Goal: Information Seeking & Learning: Learn about a topic

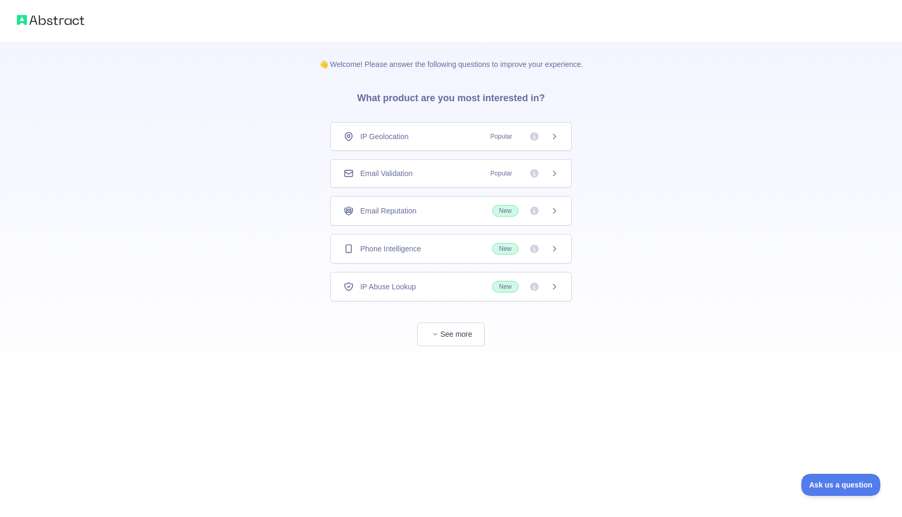
click at [520, 176] on span "Popular" at bounding box center [521, 173] width 74 height 11
click at [443, 328] on button "See more" at bounding box center [451, 335] width 68 height 24
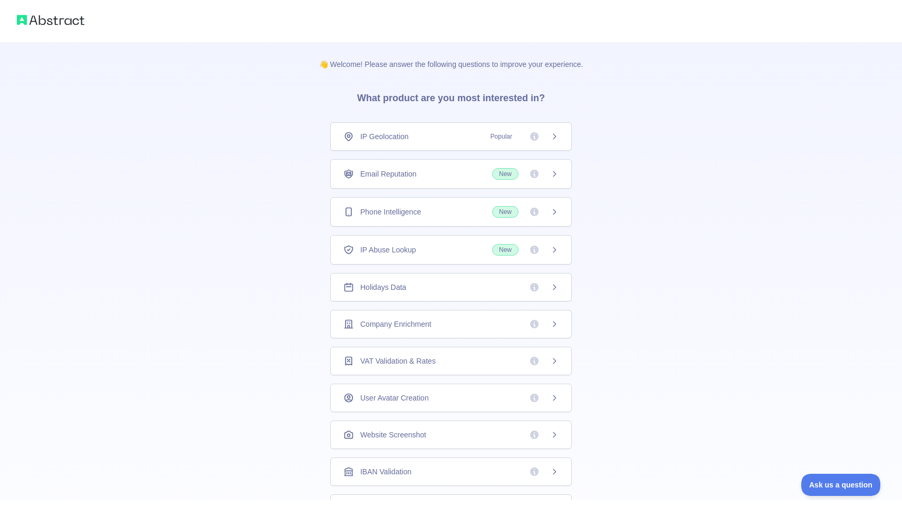
click at [419, 140] on div "IP Geolocation Popular" at bounding box center [450, 136] width 215 height 11
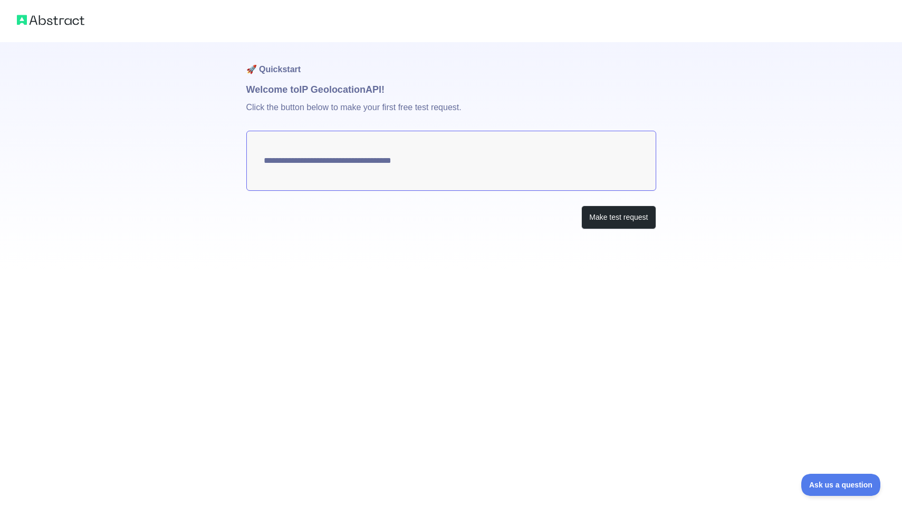
type textarea "**********"
click at [22, 16] on img at bounding box center [51, 20] width 68 height 15
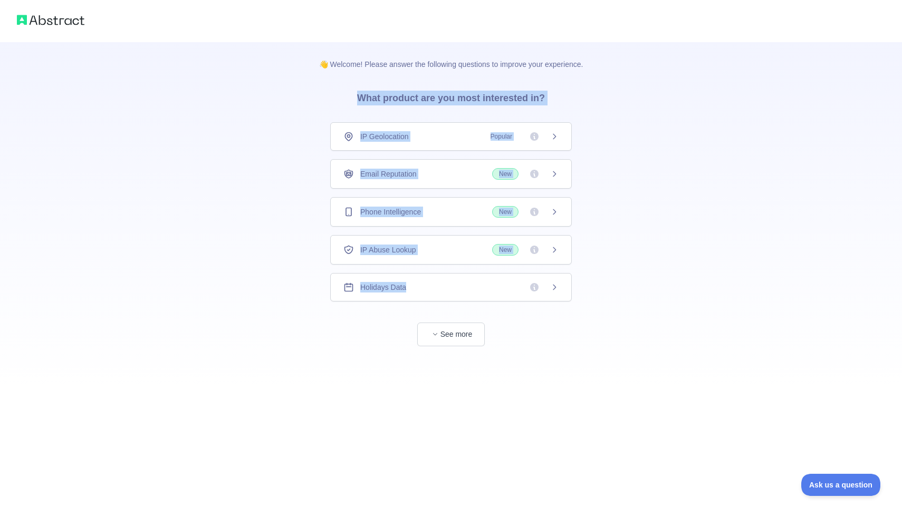
drag, startPoint x: 351, startPoint y: 96, endPoint x: 450, endPoint y: 286, distance: 214.4
click at [450, 286] on div "👋 Welcome! Please answer the following questions to improve your experience. Wh…" at bounding box center [451, 194] width 298 height 304
click at [464, 329] on button "See more" at bounding box center [451, 335] width 68 height 24
click at [353, 102] on h3 "What product are you most interested in?" at bounding box center [451, 96] width 222 height 53
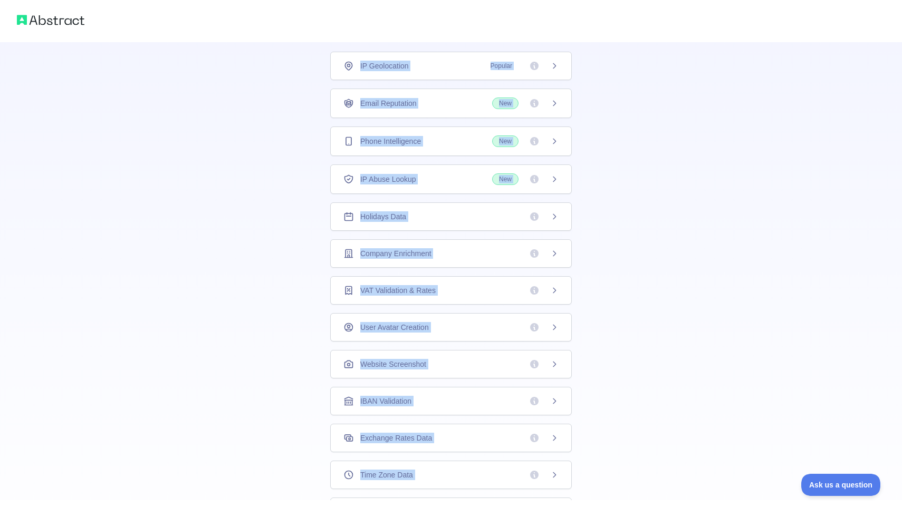
scroll to position [71, 0]
drag, startPoint x: 355, startPoint y: 97, endPoint x: 598, endPoint y: 502, distance: 472.2
click at [599, 446] on div "👋 Welcome! Please answer the following questions to improve your experience. Wh…" at bounding box center [451, 187] width 902 height 517
copy div "What product are you most interested in? IP Geolocation Popular Email Reputatio…"
